Goal: Task Accomplishment & Management: Use online tool/utility

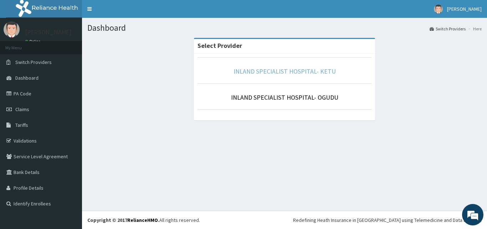
click at [306, 68] on link "INLAND SPECIALIST HOSPITAL- KETU" at bounding box center [285, 71] width 102 height 8
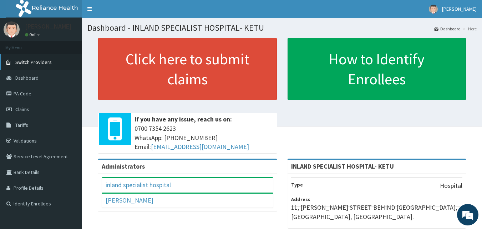
click at [20, 58] on link "Switch Providers" at bounding box center [41, 62] width 82 height 16
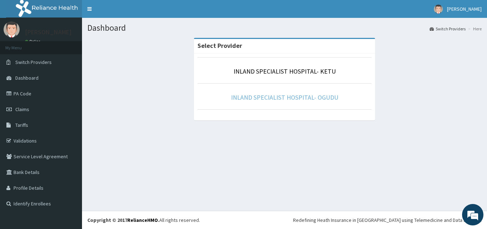
click at [271, 100] on link "INLAND SPECIALIST HOSPITAL- OGUDU" at bounding box center [284, 97] width 107 height 8
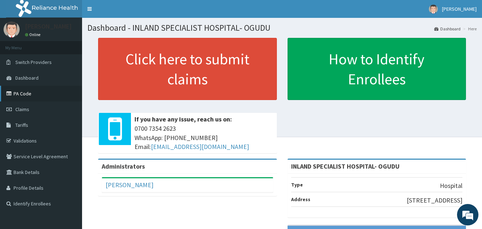
click at [26, 97] on link "PA Code" at bounding box center [41, 94] width 82 height 16
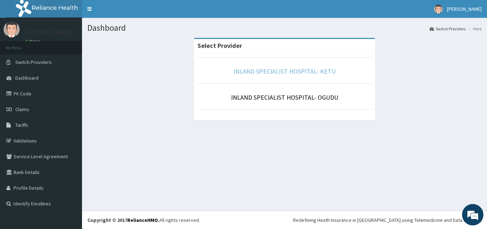
click at [314, 73] on link "INLAND SPECIALIST HOSPITAL- KETU" at bounding box center [285, 71] width 102 height 8
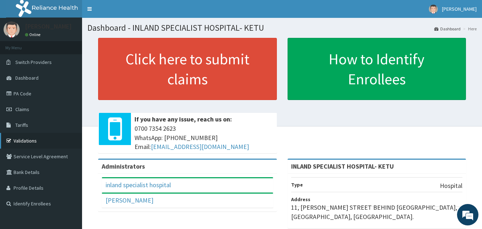
click at [20, 141] on link "Validations" at bounding box center [41, 141] width 82 height 16
